Goal: Share content

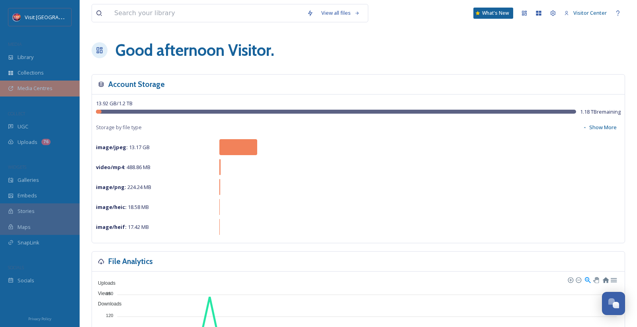
click at [63, 90] on div "Media Centres" at bounding box center [40, 88] width 80 height 16
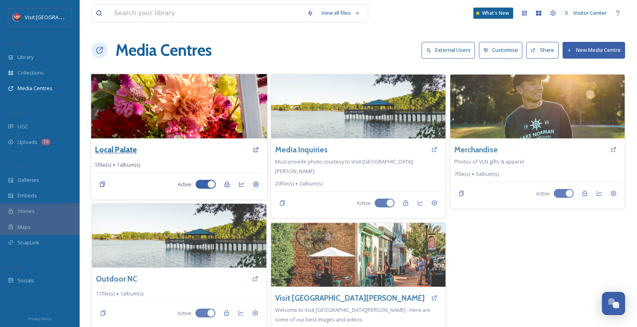
click at [129, 150] on h3 "Local Palate" at bounding box center [116, 150] width 42 height 12
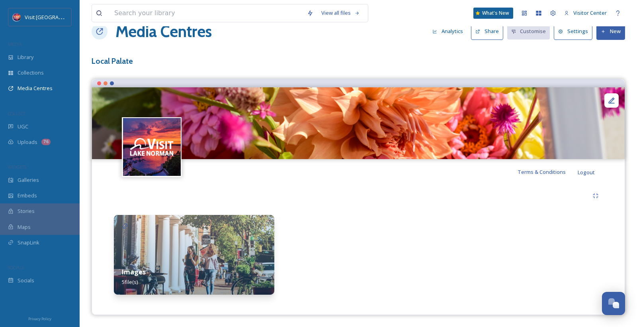
scroll to position [18, 0]
click at [242, 247] on img at bounding box center [194, 255] width 161 height 80
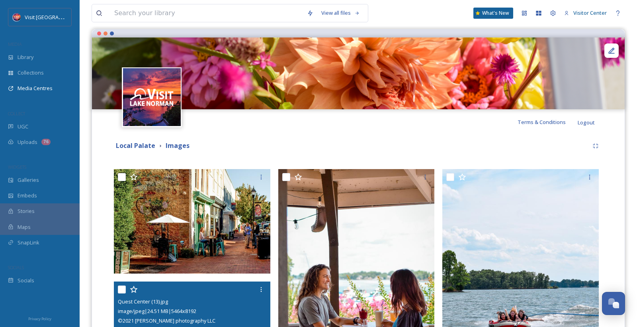
scroll to position [63, 0]
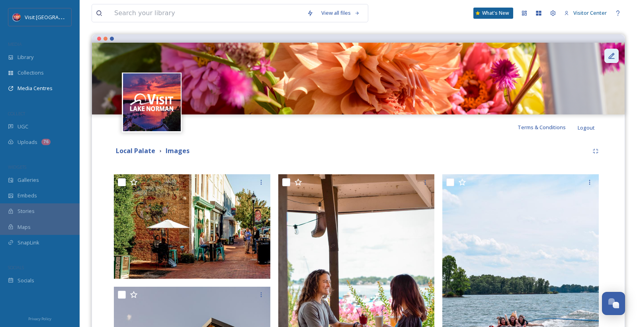
click at [609, 55] on icon at bounding box center [612, 56] width 8 height 8
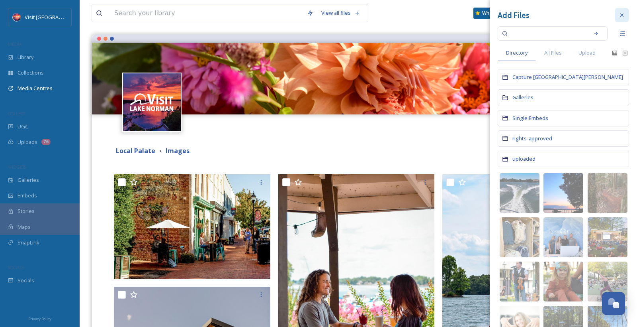
click at [624, 12] on div at bounding box center [622, 15] width 14 height 14
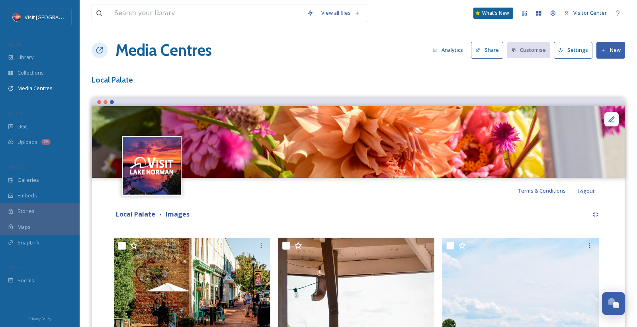
scroll to position [0, 0]
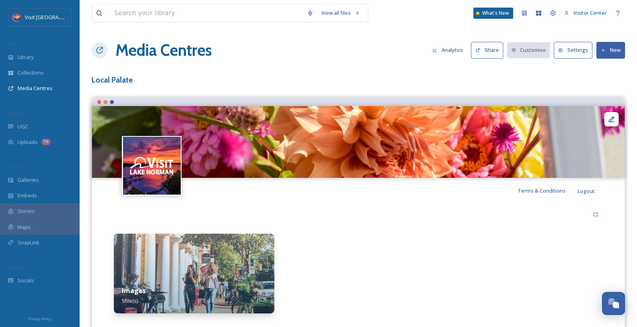
click at [490, 52] on button "Share" at bounding box center [487, 50] width 32 height 16
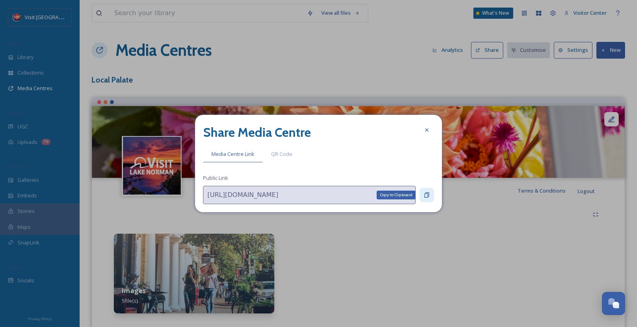
click at [427, 193] on icon at bounding box center [427, 194] width 5 height 5
click at [429, 193] on icon at bounding box center [427, 195] width 6 height 6
